Goal: Navigation & Orientation: Find specific page/section

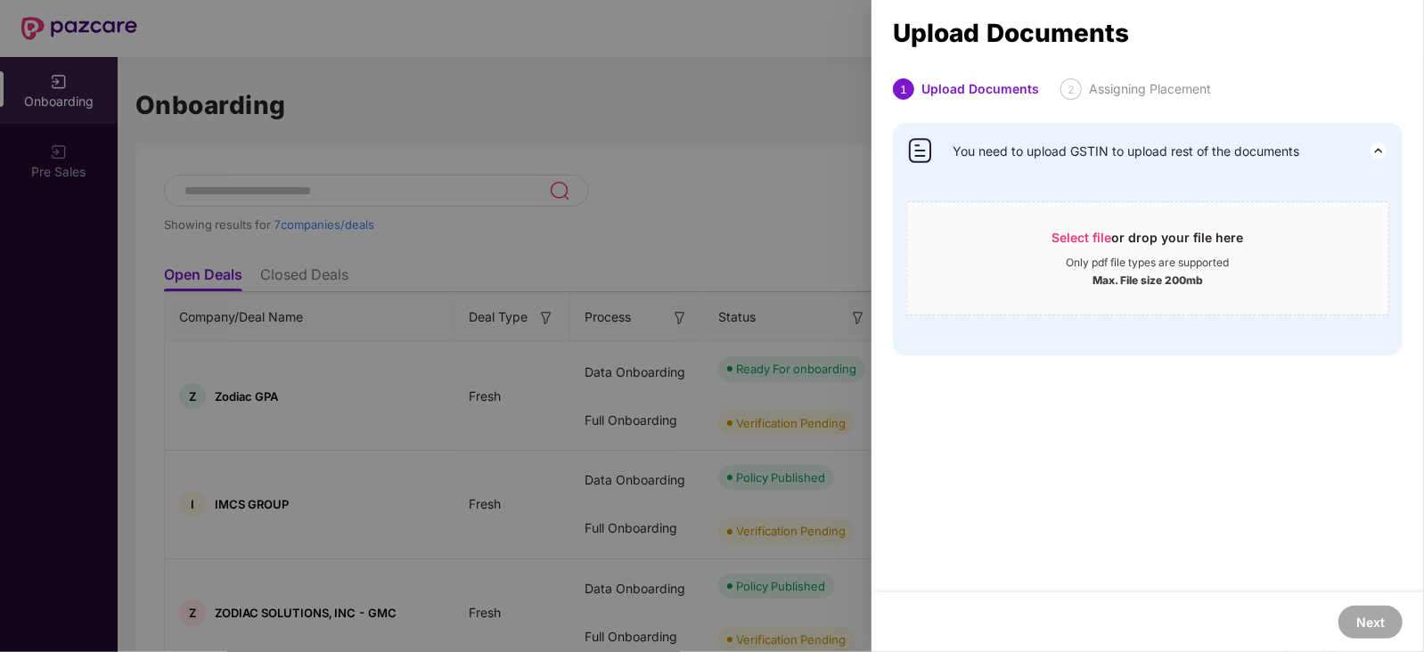
scroll to position [513, 0]
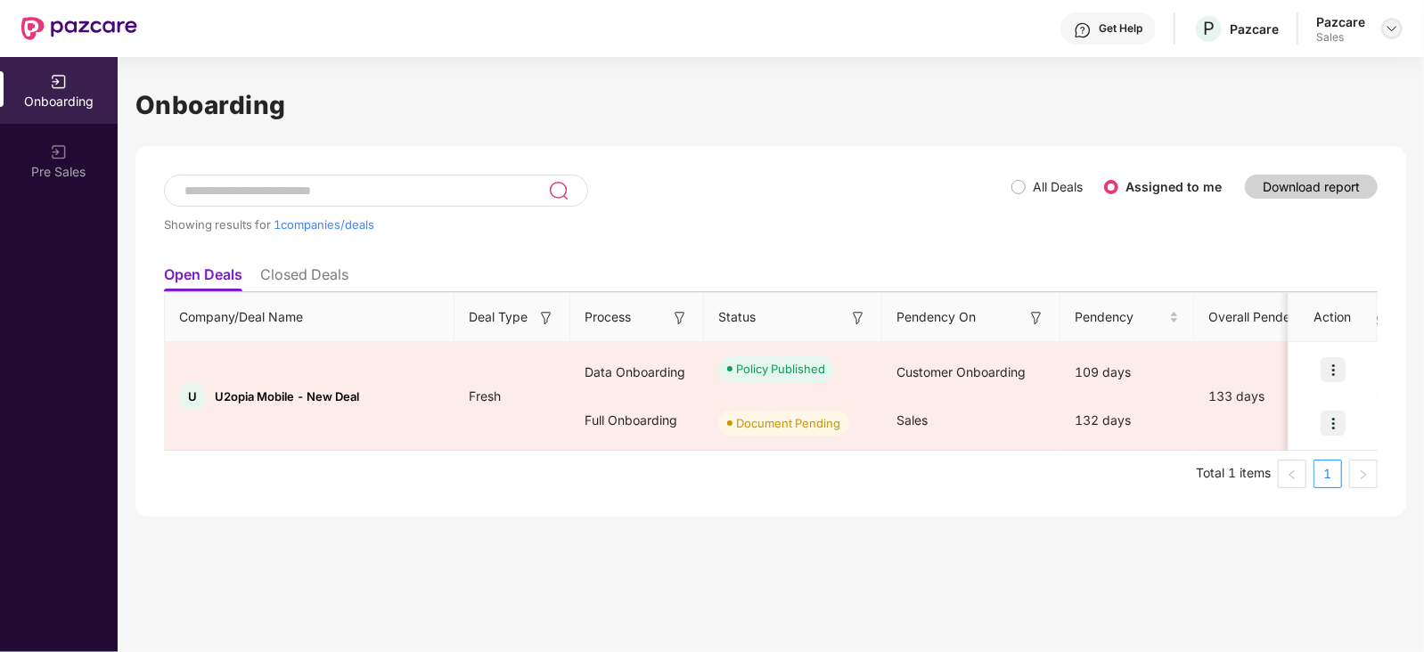
click at [1393, 29] on img at bounding box center [1392, 28] width 14 height 14
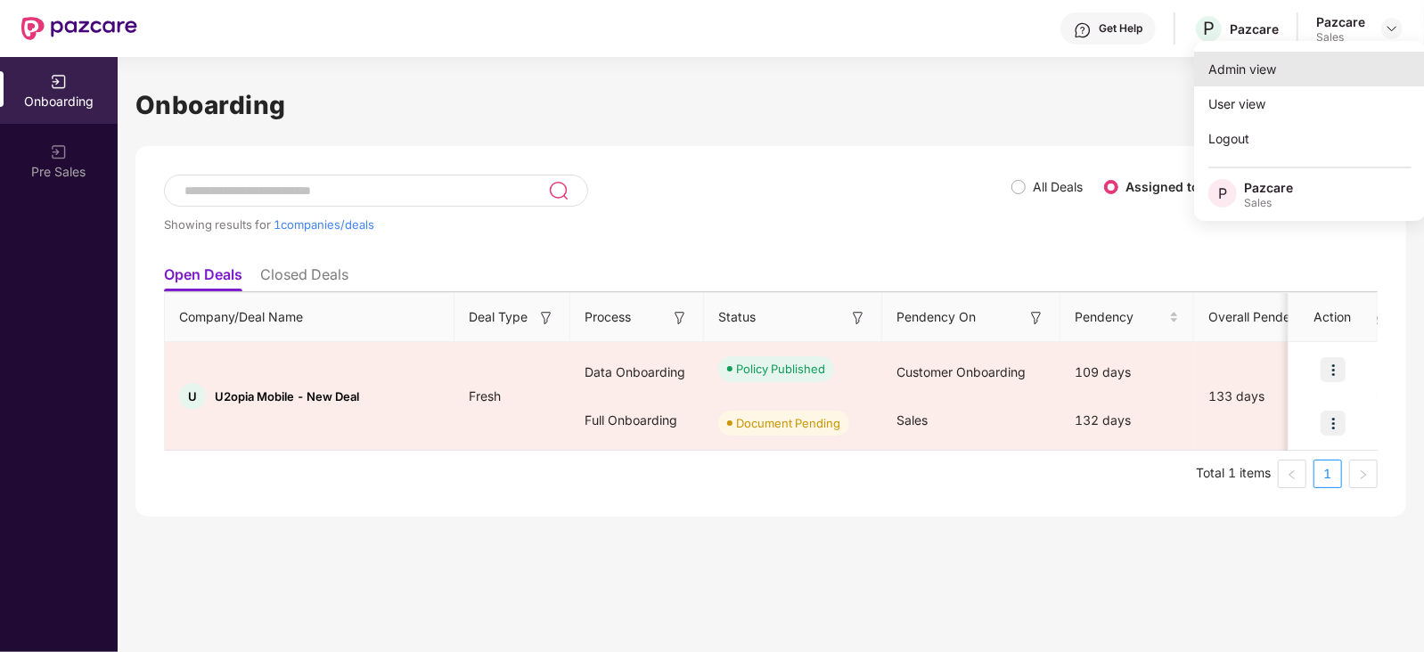
click at [1246, 70] on div "Admin view" at bounding box center [1310, 69] width 232 height 35
